Goal: Navigation & Orientation: Find specific page/section

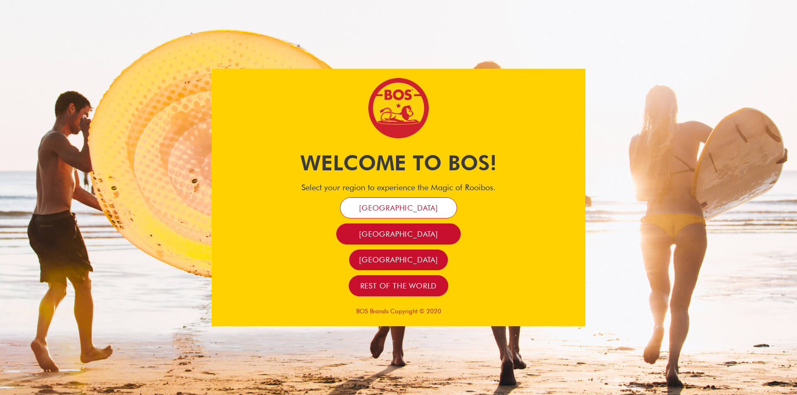
click at [396, 207] on span "[GEOGRAPHIC_DATA]" at bounding box center [398, 208] width 79 height 10
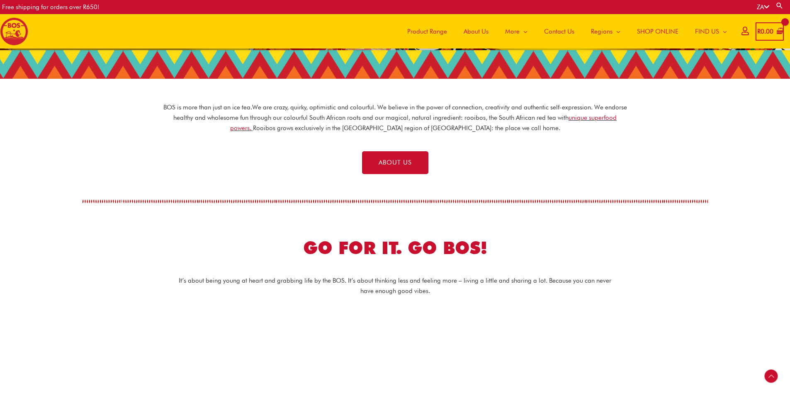
scroll to position [131, 0]
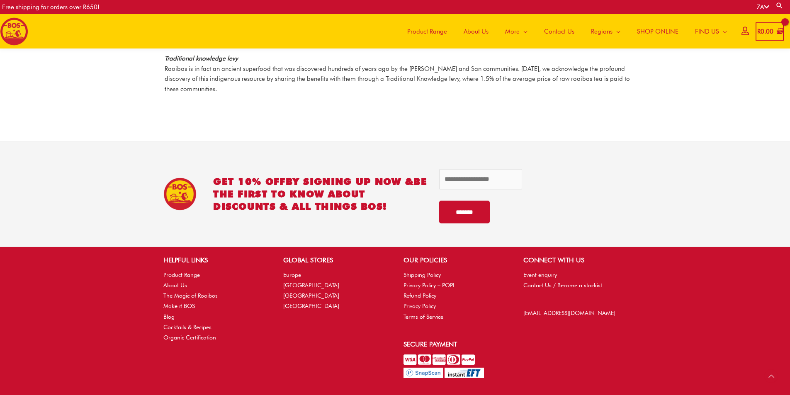
scroll to position [1155, 0]
